Goal: Navigation & Orientation: Find specific page/section

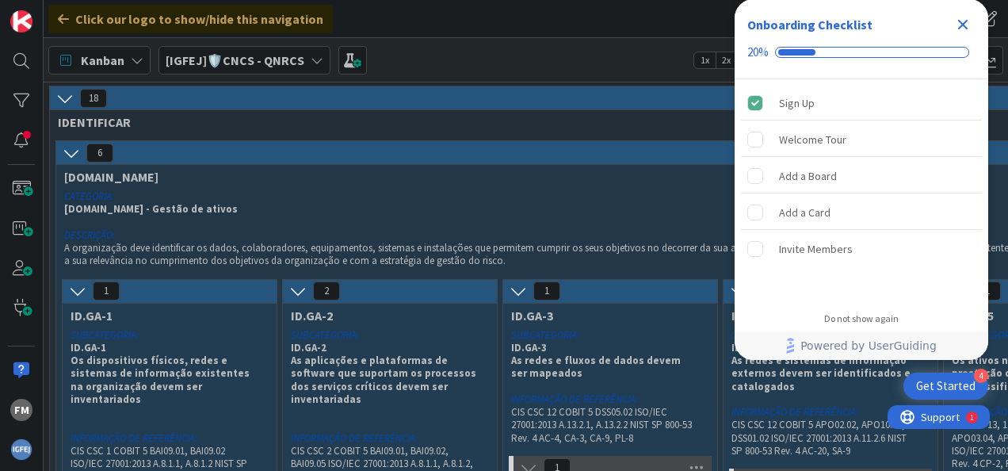
click at [960, 27] on icon "Close Checklist" at bounding box center [963, 25] width 10 height 10
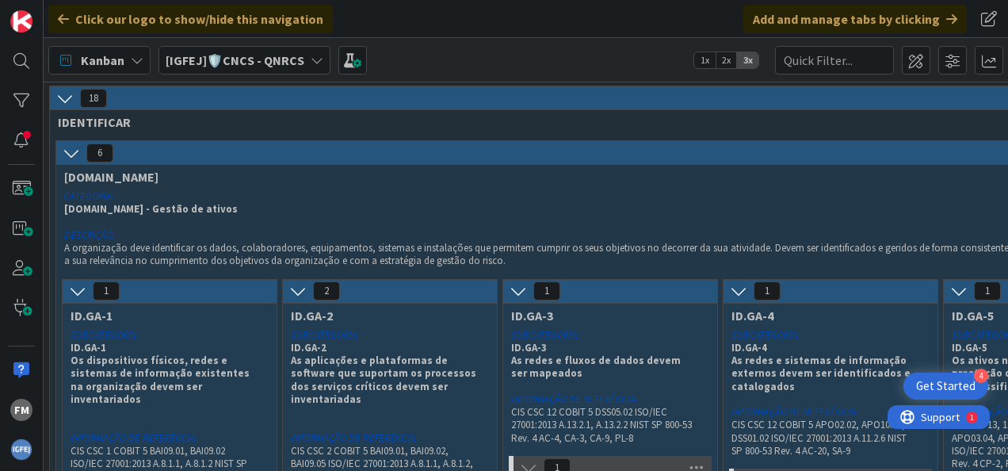
click at [301, 55] on div "[IGFEJ]🛡️CNCS - QNRCS" at bounding box center [244, 60] width 172 height 29
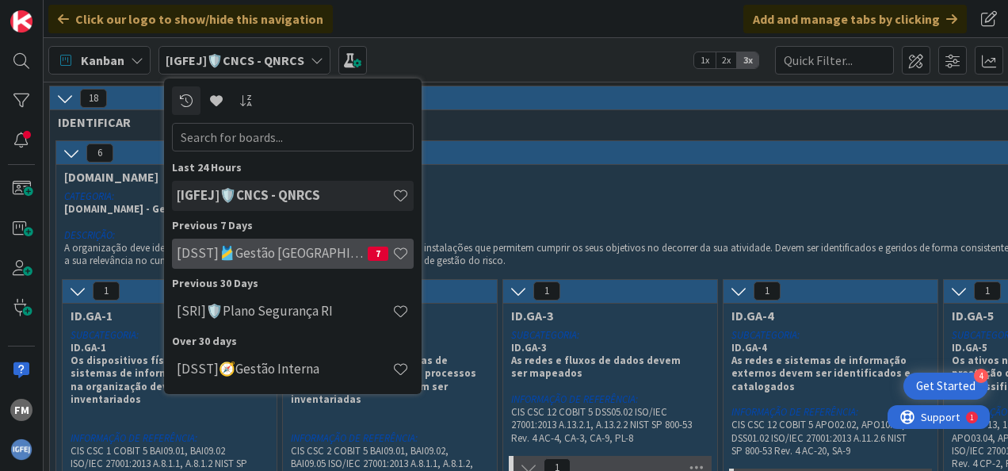
click at [250, 257] on h4 "[DSST]🎽Gestão Equipas" at bounding box center [272, 253] width 191 height 16
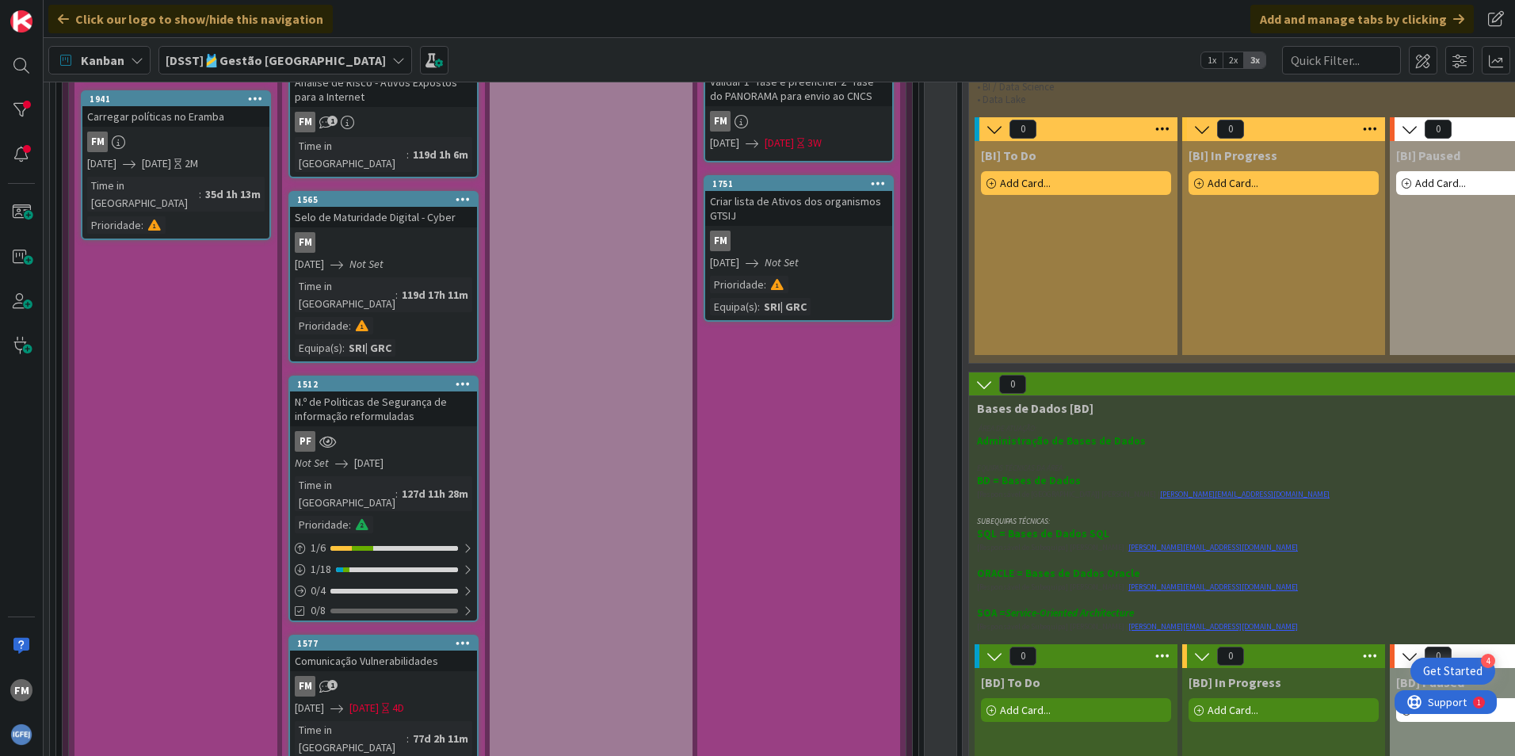
scroll to position [1030, 0]
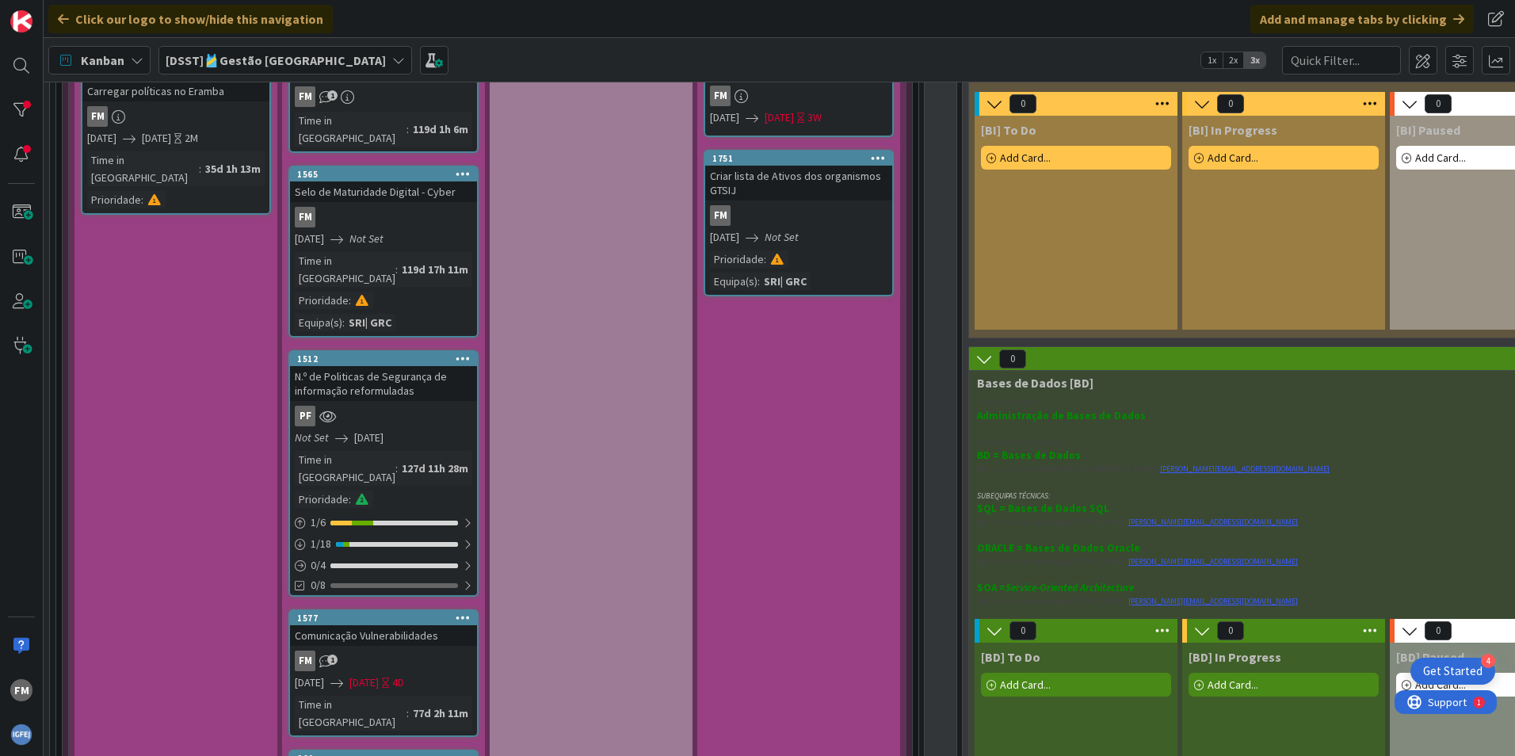
click at [578, 470] on div "[GRC] Paused Add Card..." at bounding box center [591, 406] width 203 height 1119
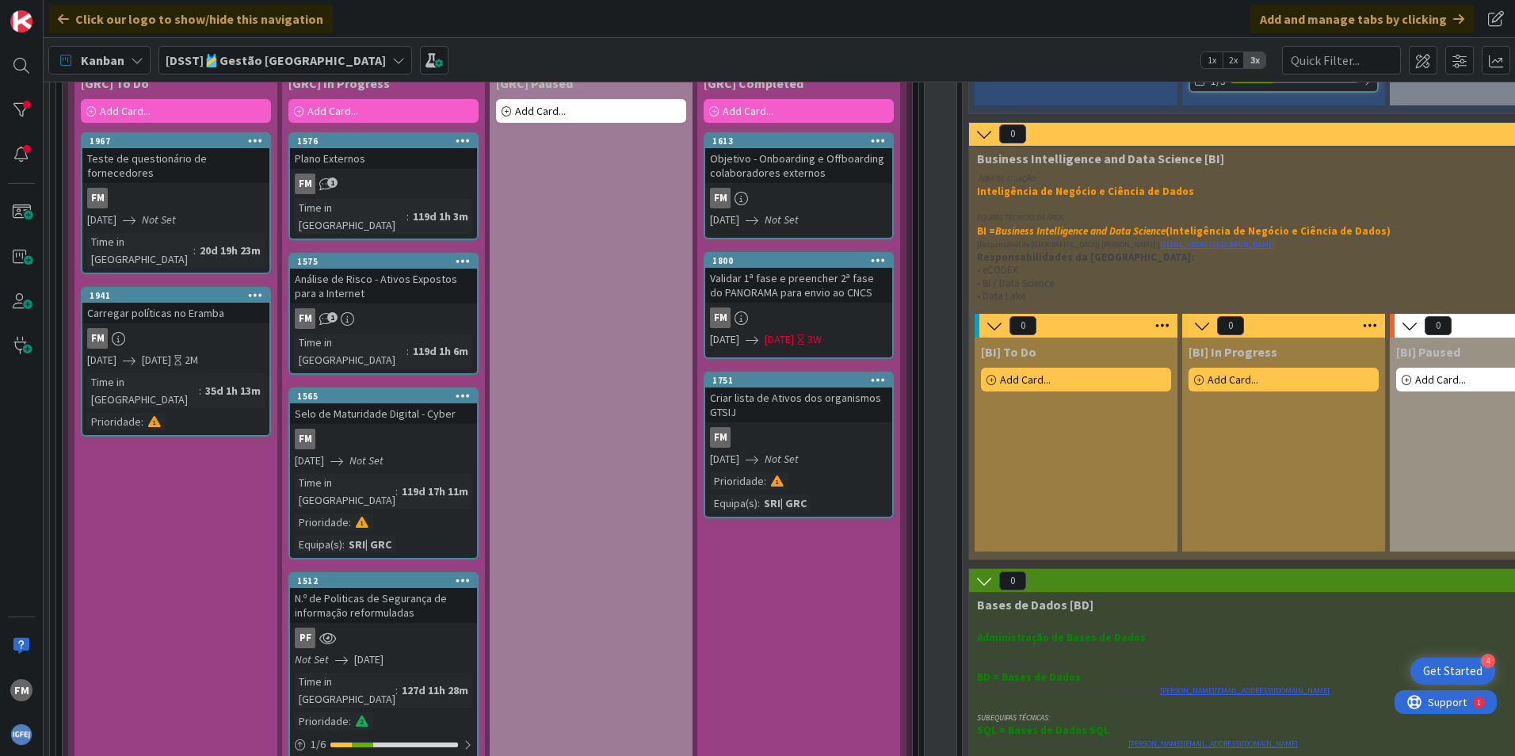
scroll to position [792, 0]
